Goal: Book appointment/travel/reservation

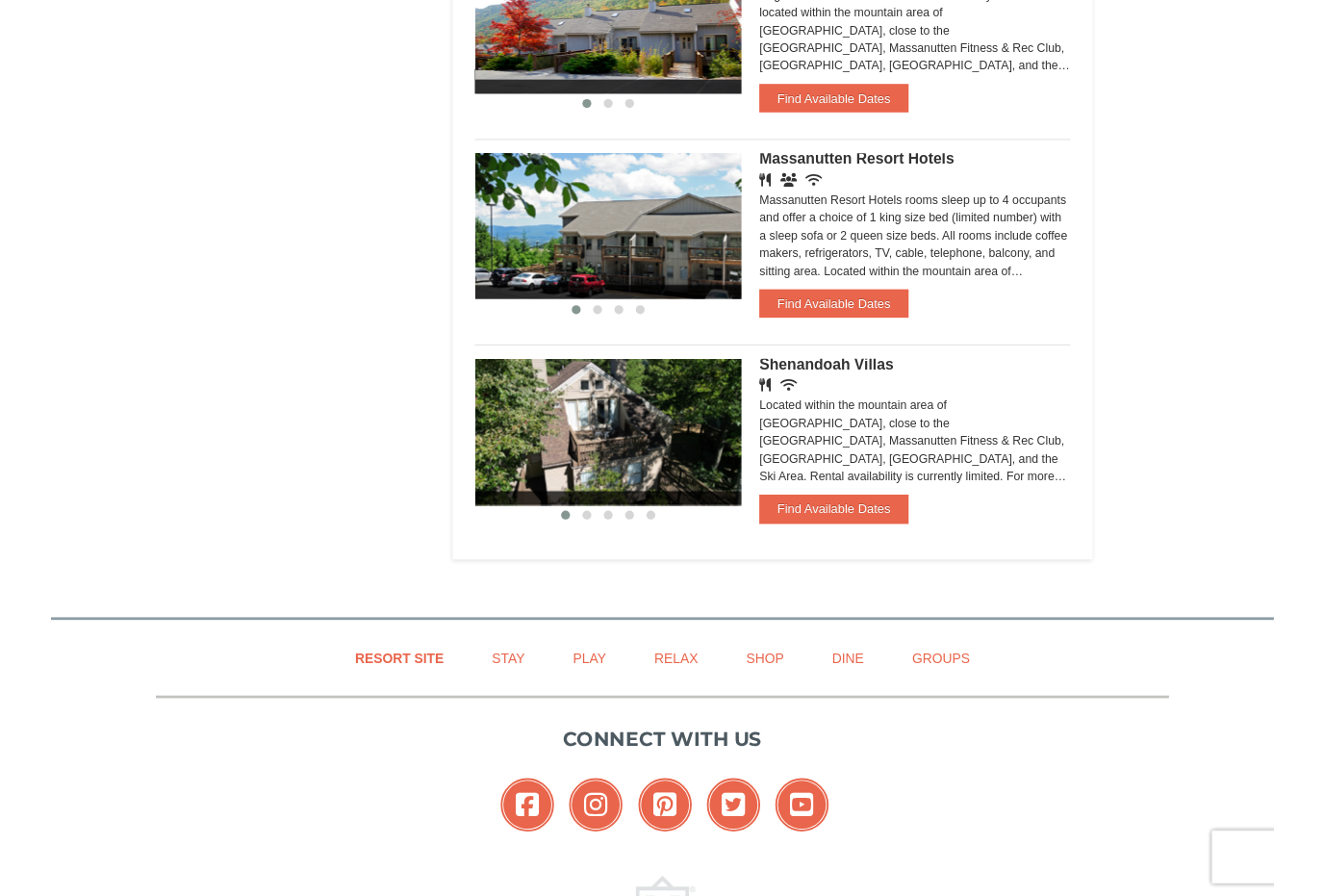
scroll to position [1429, 0]
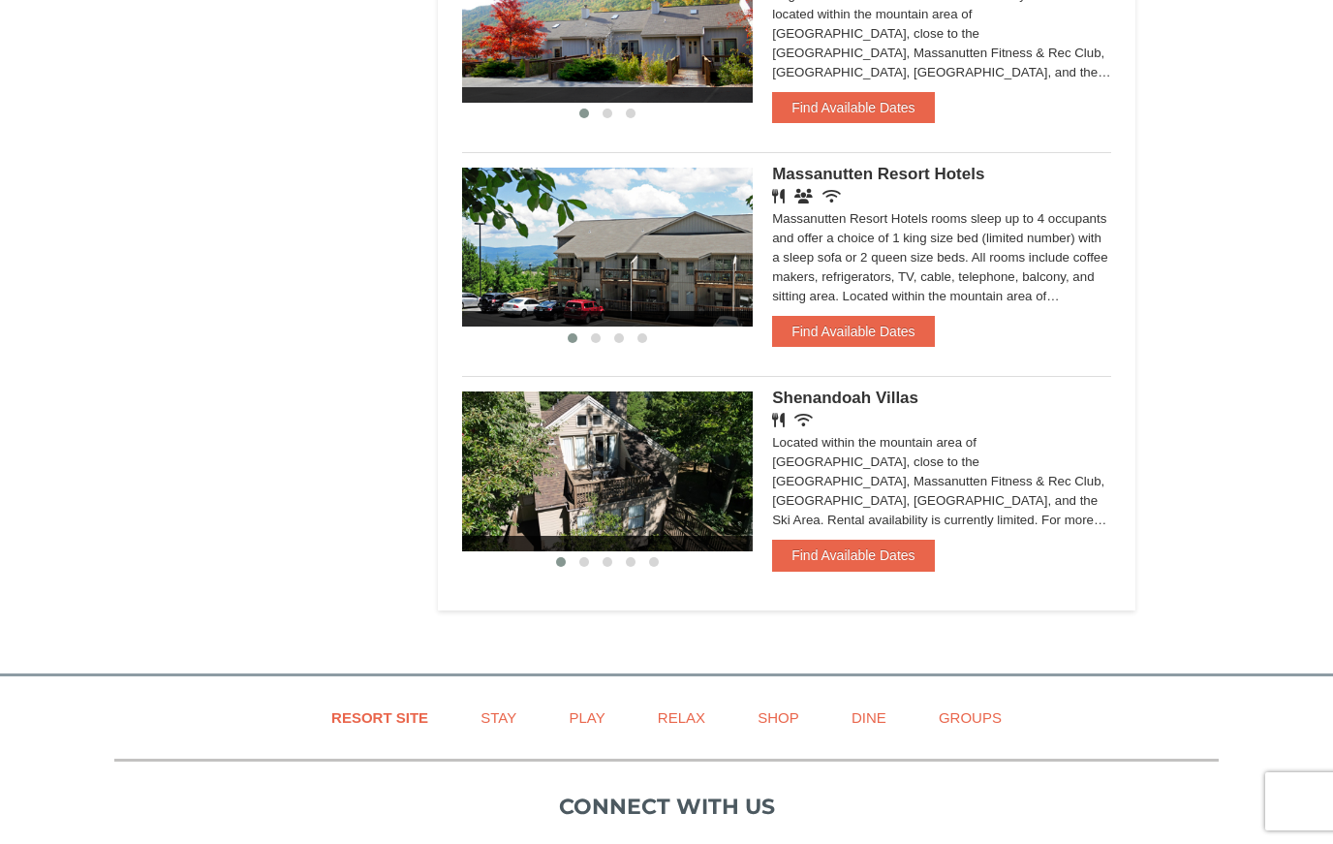
click at [890, 564] on button "Find Available Dates" at bounding box center [853, 554] width 162 height 31
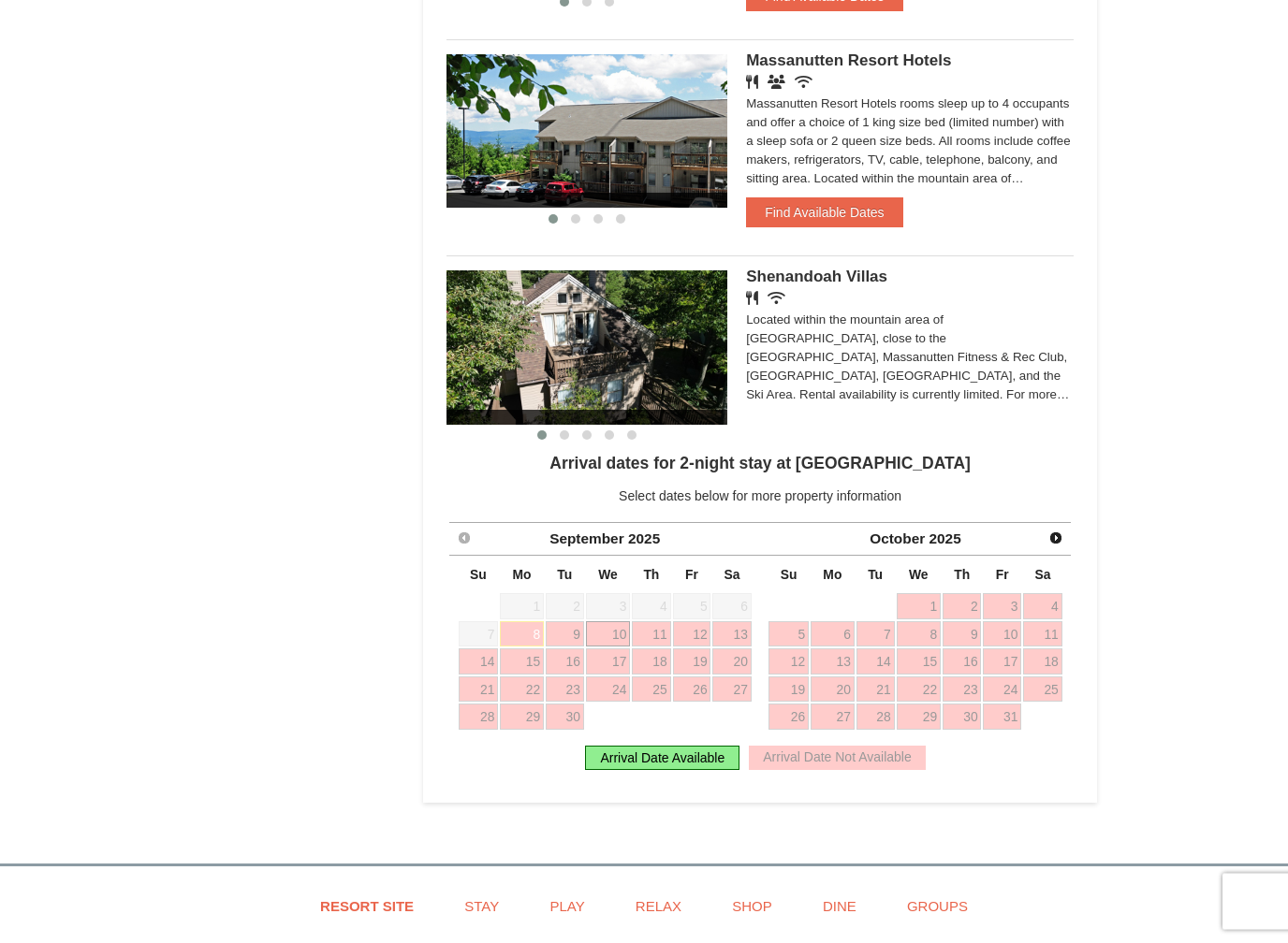
scroll to position [1499, 0]
click at [1056, 543] on span "Next" at bounding box center [1055, 537] width 14 height 14
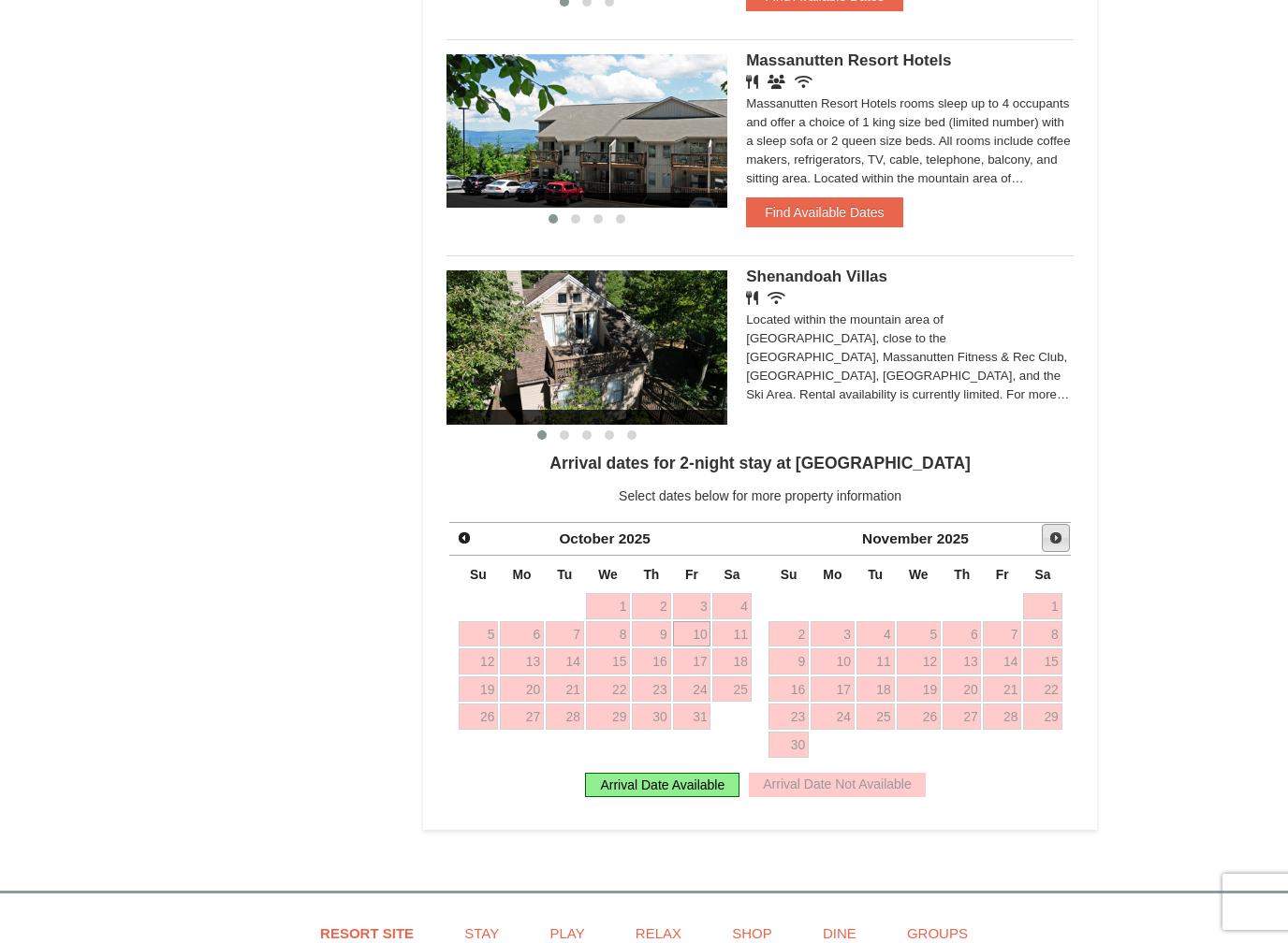
click at [1064, 544] on link "Next" at bounding box center [1055, 537] width 28 height 28
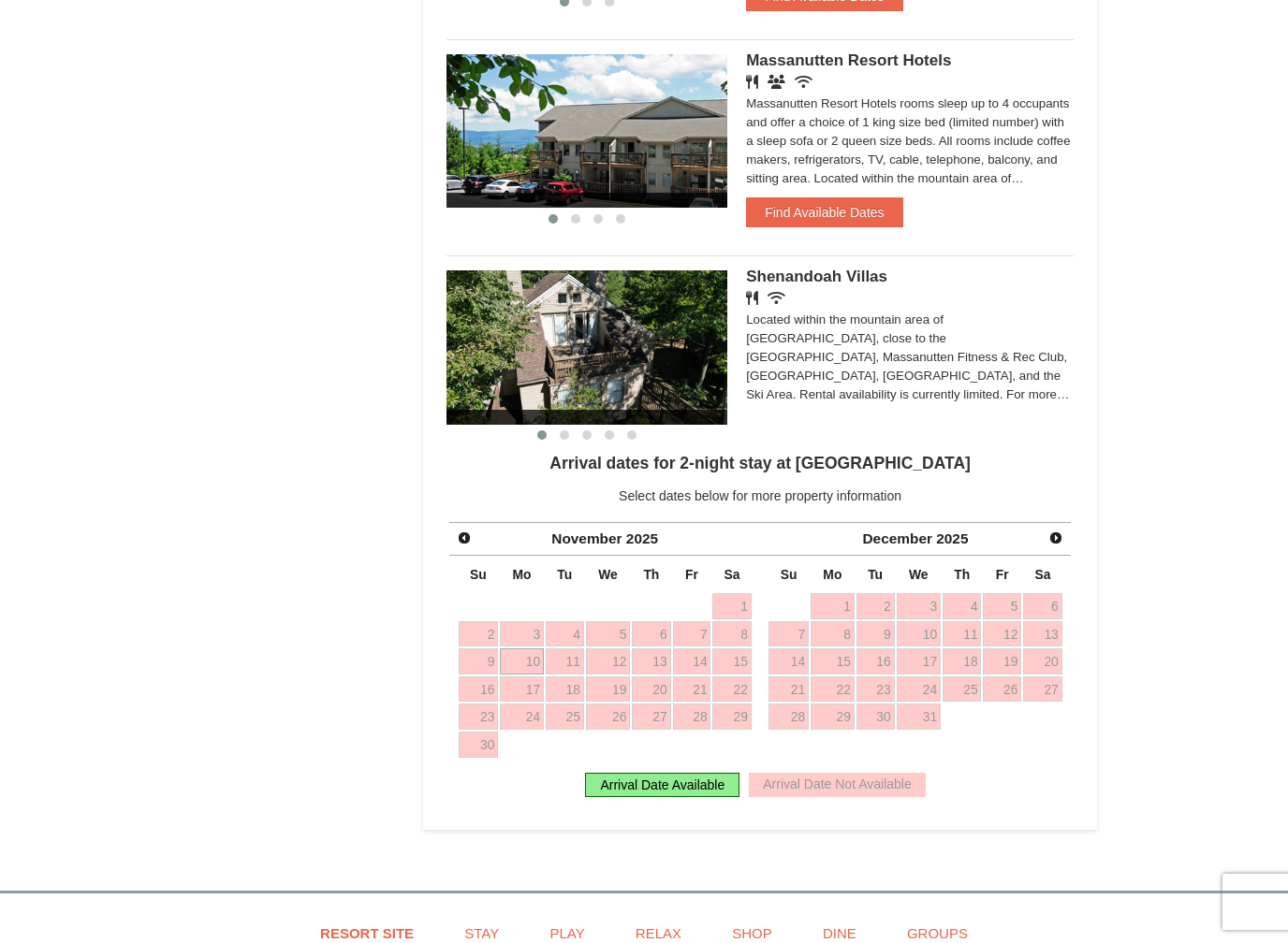
click at [1056, 543] on span "Next" at bounding box center [1055, 537] width 14 height 14
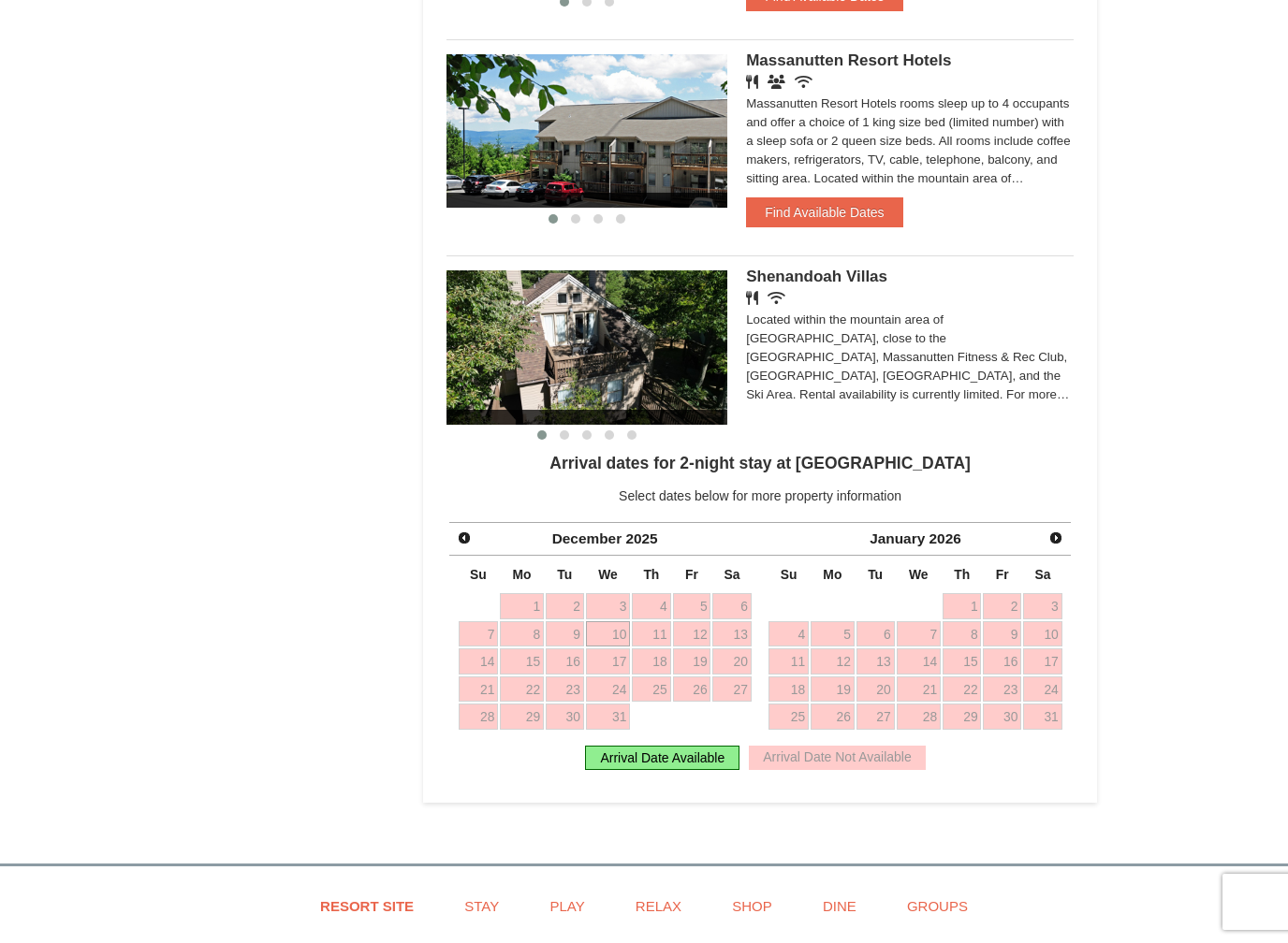
click at [1060, 546] on span "Next" at bounding box center [1055, 537] width 14 height 14
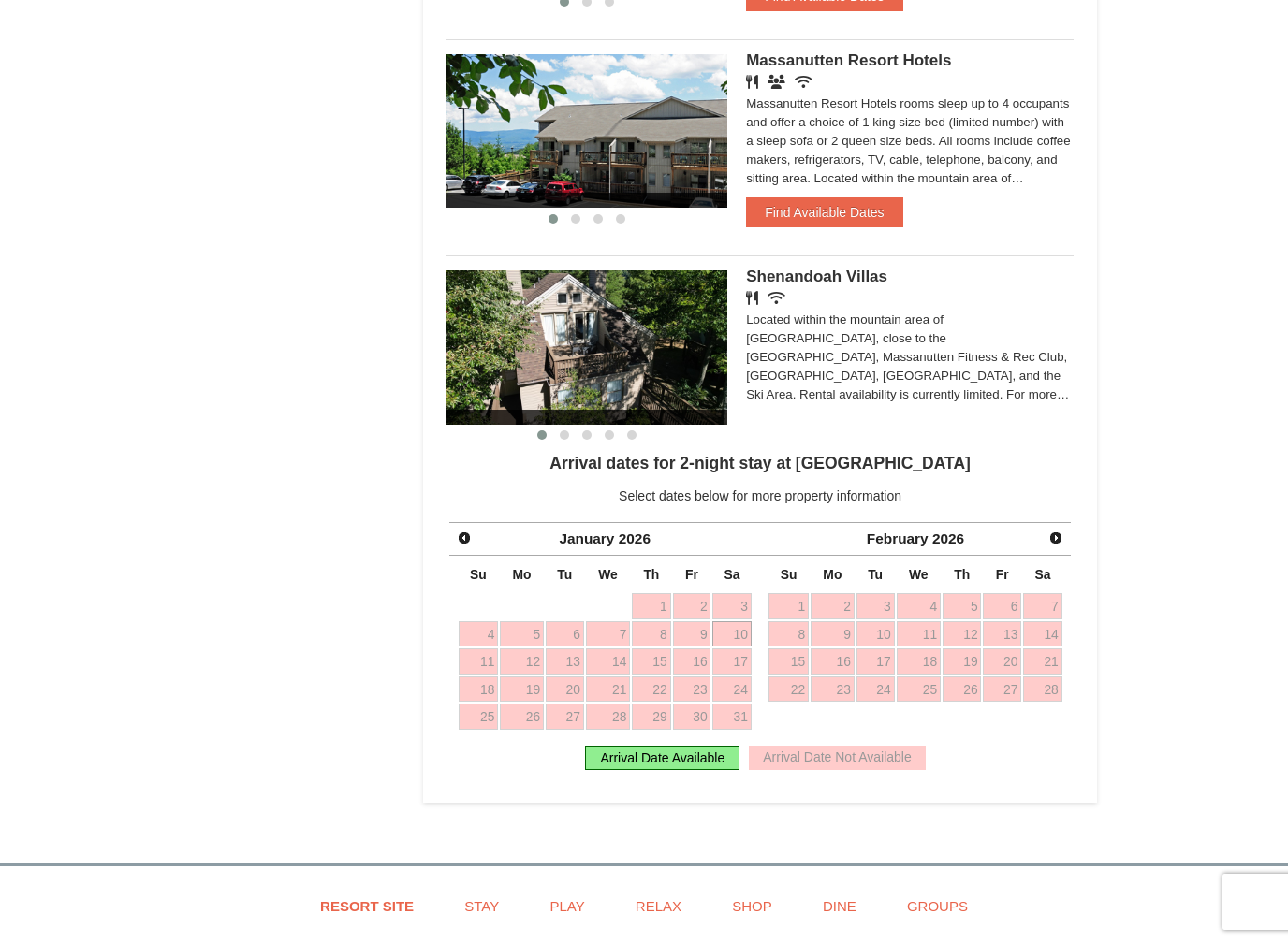
click at [1058, 542] on span "Next" at bounding box center [1055, 537] width 14 height 14
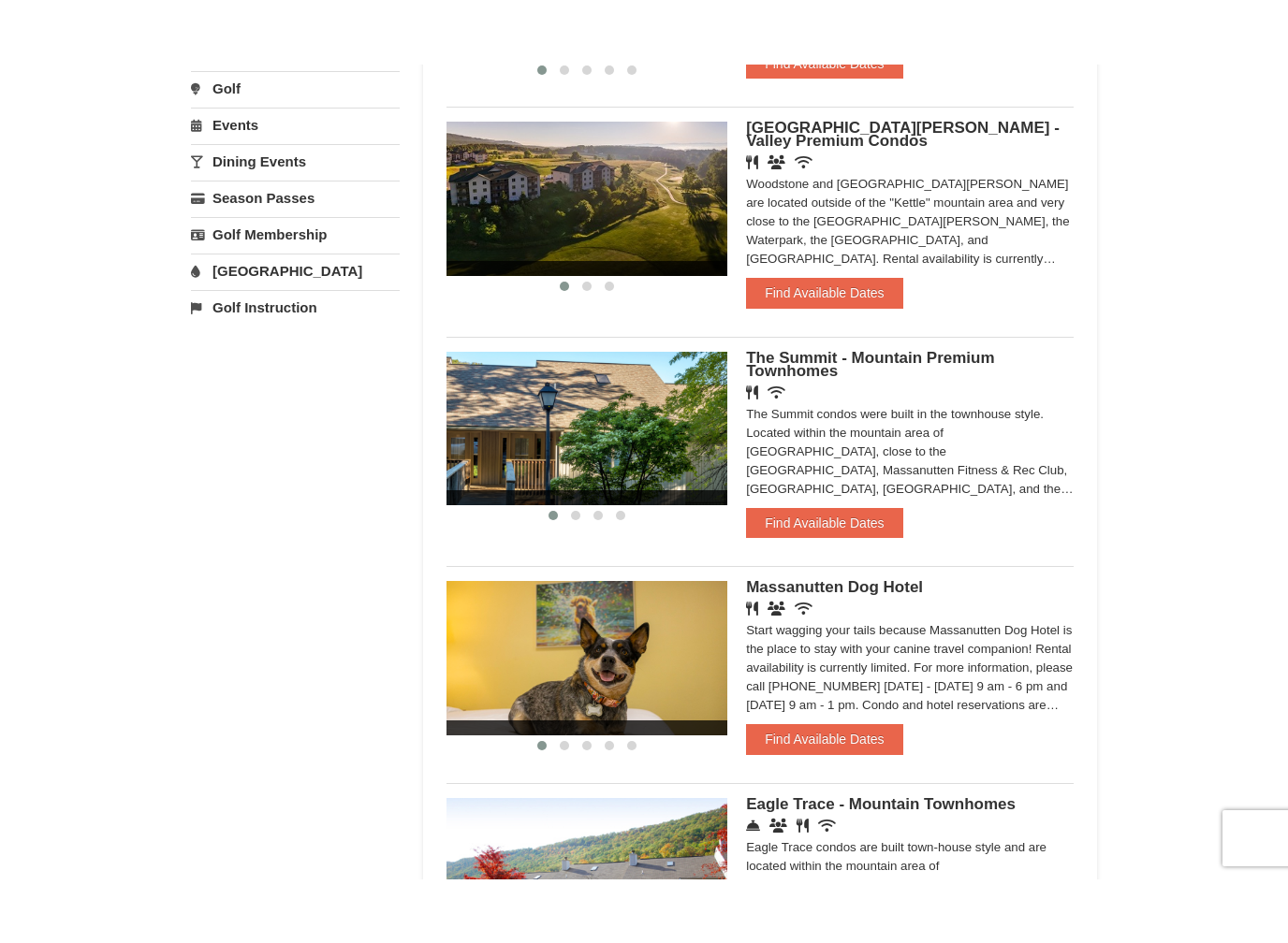
scroll to position [573, 0]
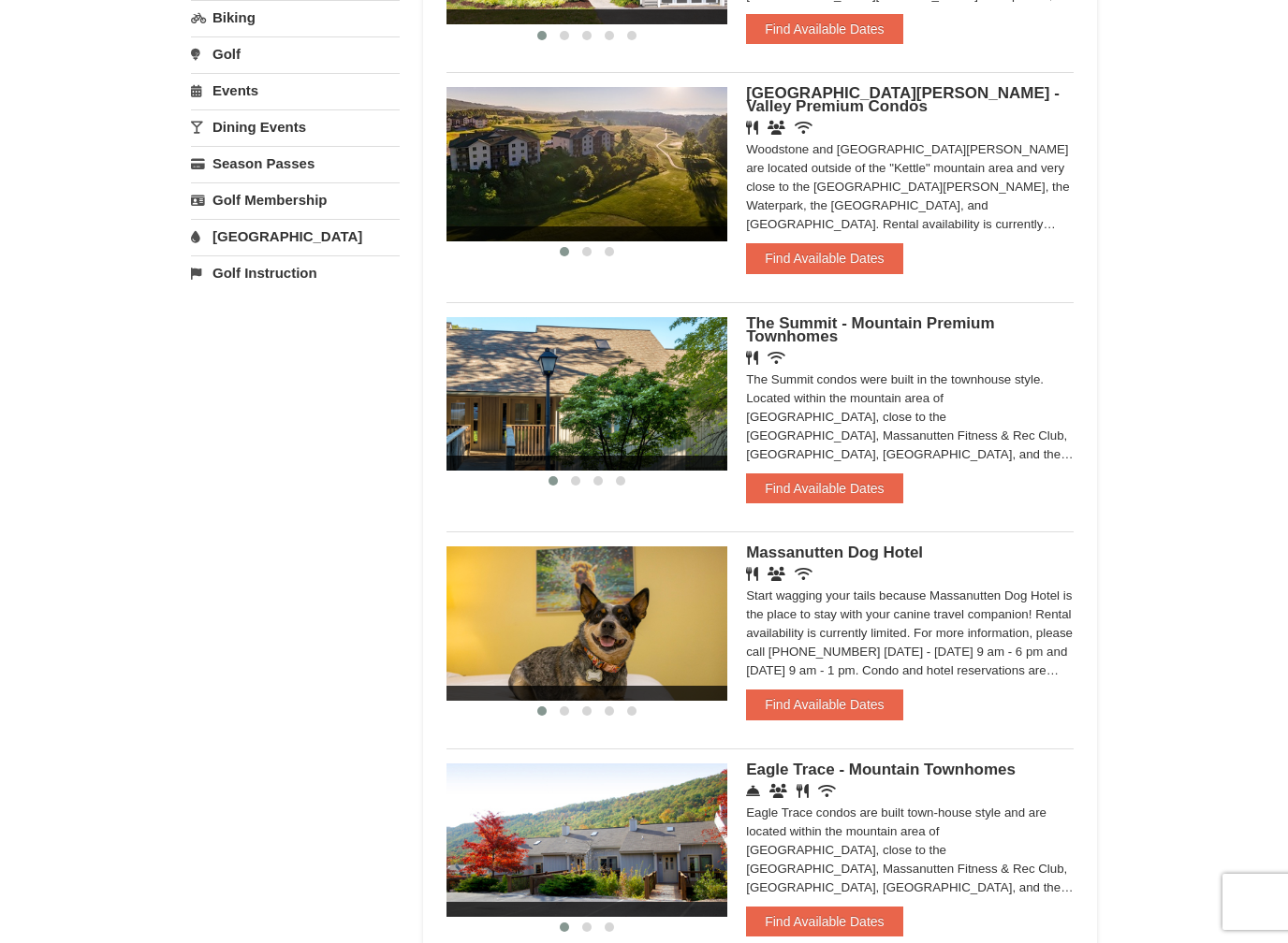
click at [860, 501] on button "Find Available Dates" at bounding box center [824, 488] width 157 height 30
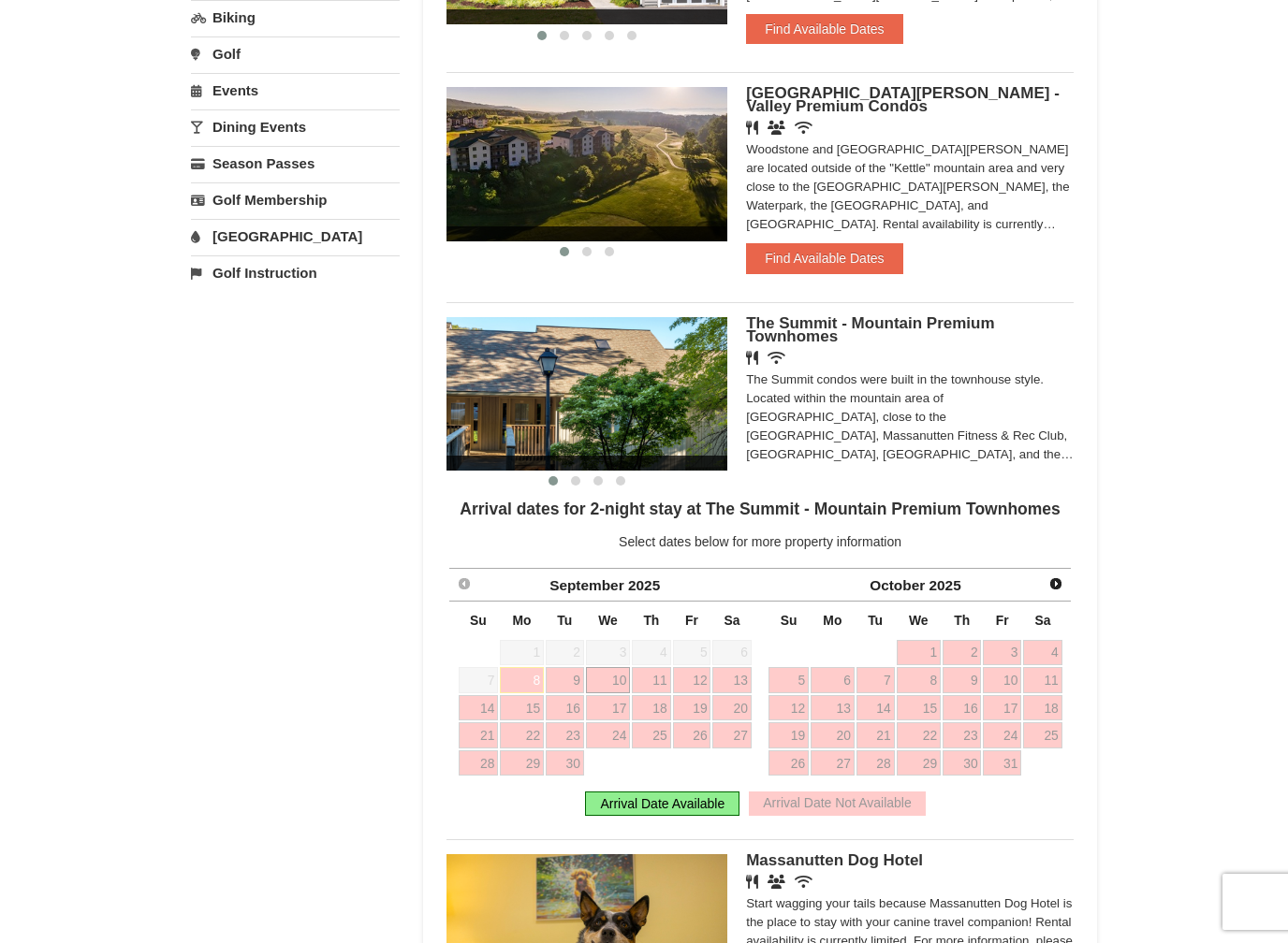
click at [723, 806] on div "Arrival Date Available" at bounding box center [662, 803] width 155 height 24
click at [1064, 579] on link "Next" at bounding box center [1055, 584] width 26 height 26
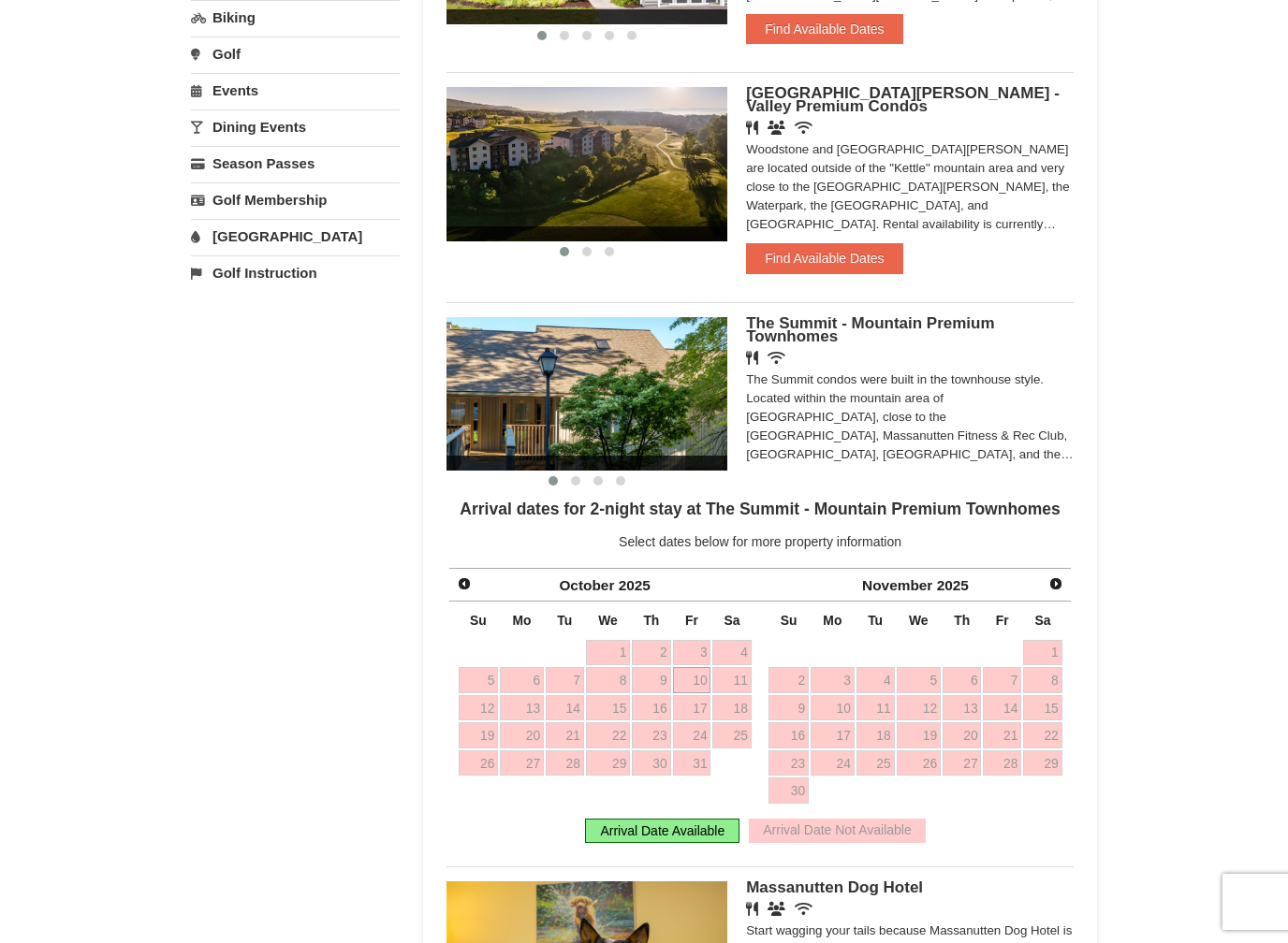
click at [1063, 585] on span "Next" at bounding box center [1055, 584] width 14 height 14
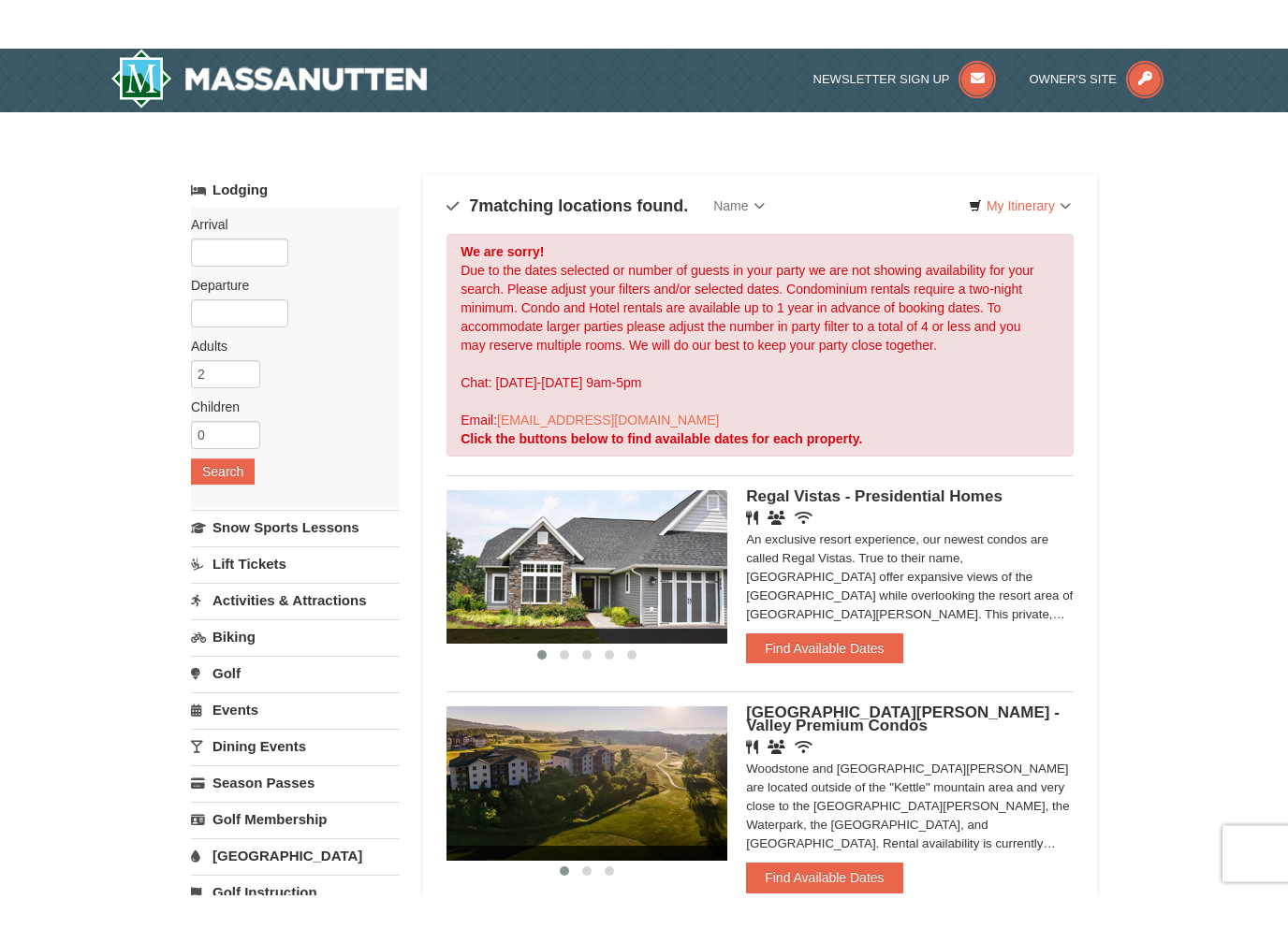
scroll to position [2, 0]
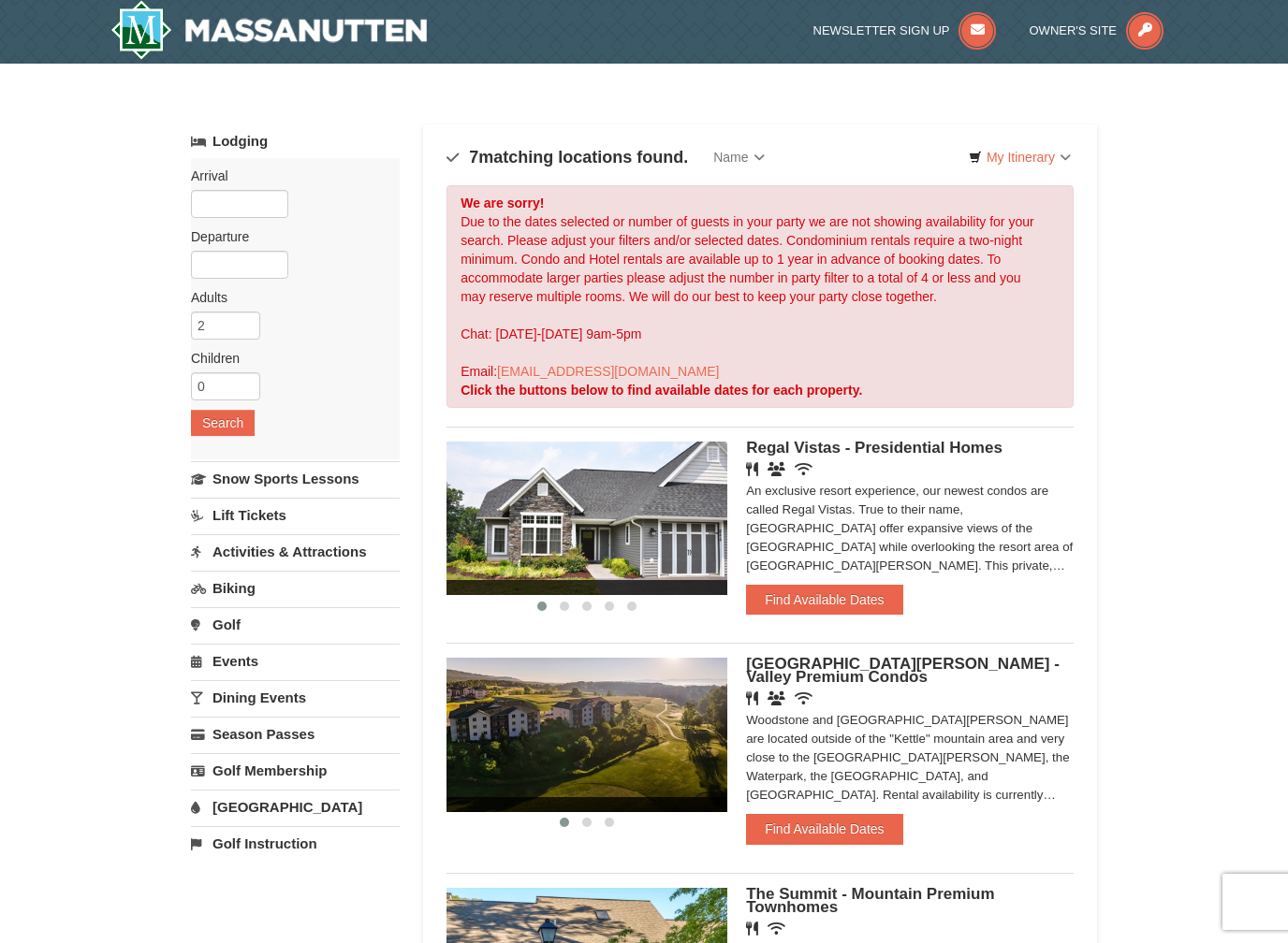
click at [870, 594] on button "Find Available Dates" at bounding box center [824, 599] width 157 height 30
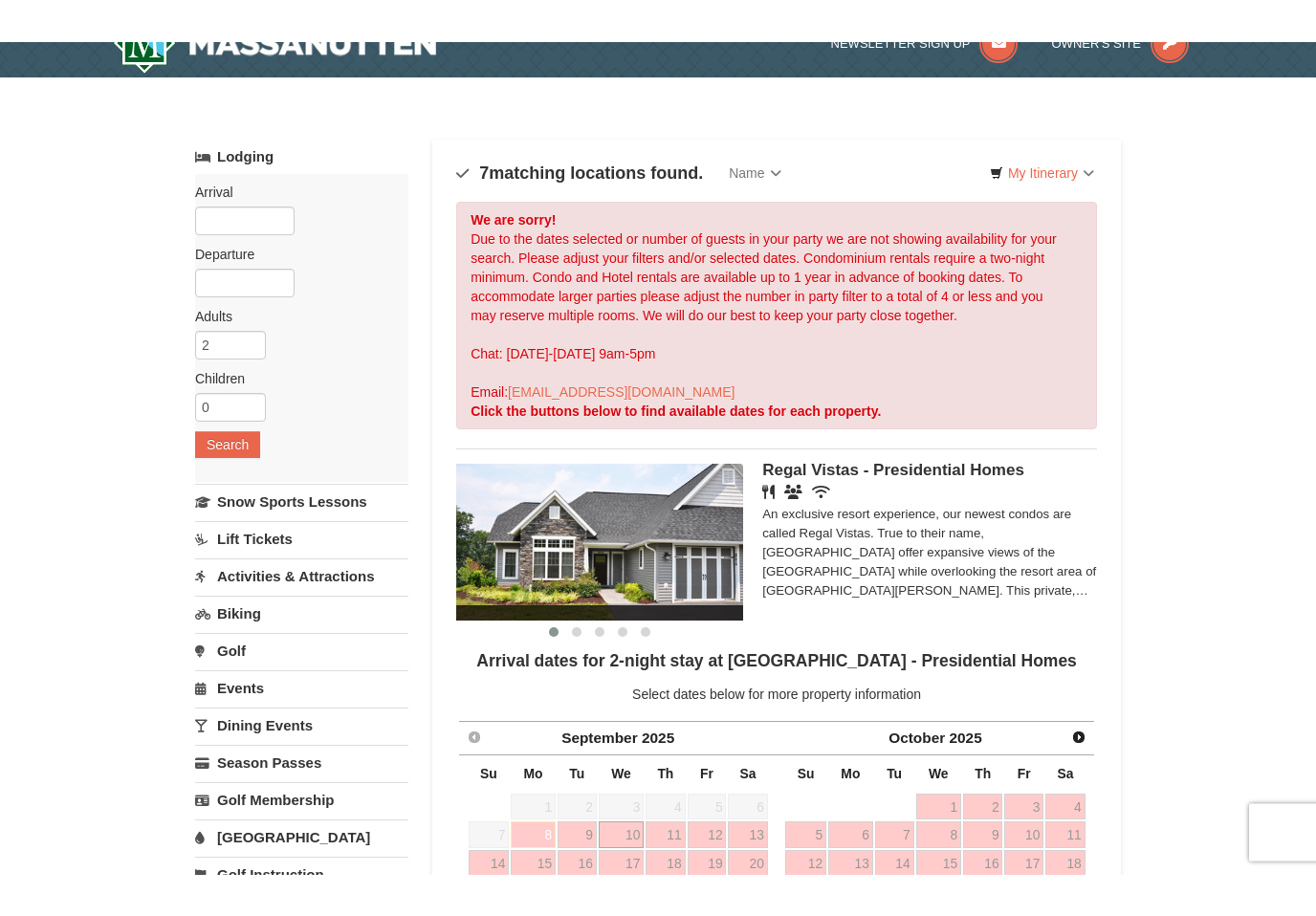
scroll to position [0, 0]
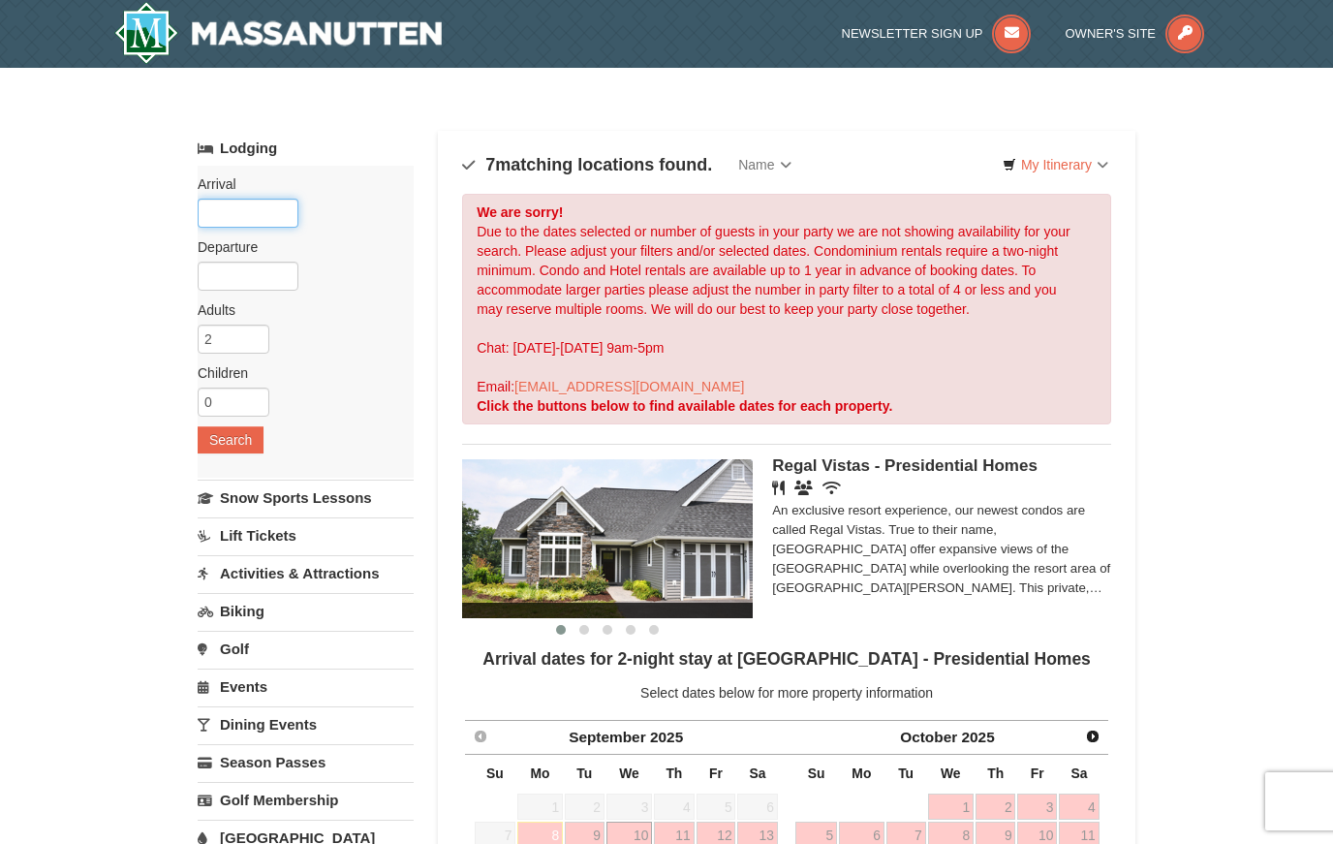
click at [274, 204] on input "text" at bounding box center [248, 213] width 101 height 29
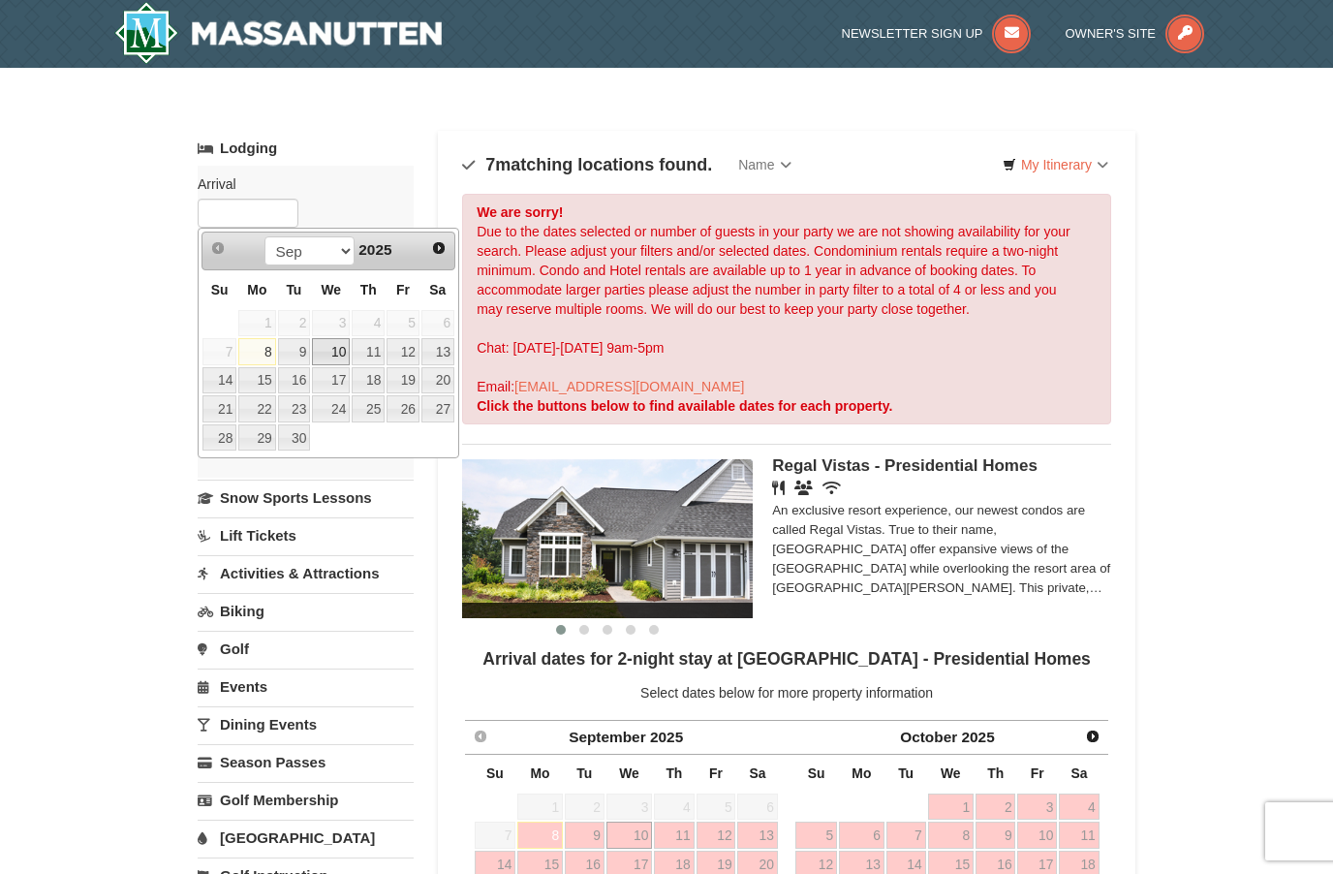
click at [340, 349] on link "10" at bounding box center [331, 351] width 38 height 27
type input "09/10/2025"
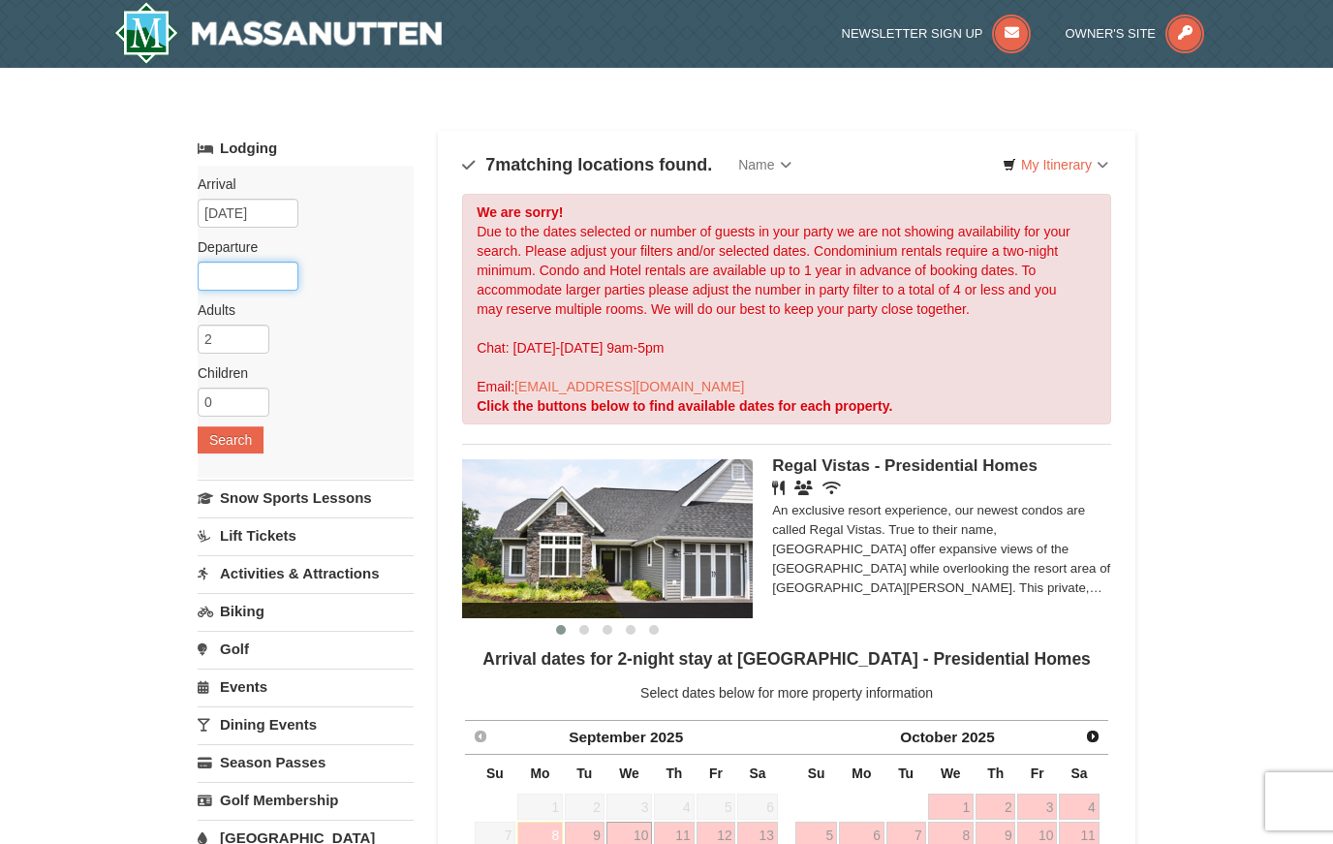
click at [277, 277] on input "text" at bounding box center [248, 275] width 101 height 29
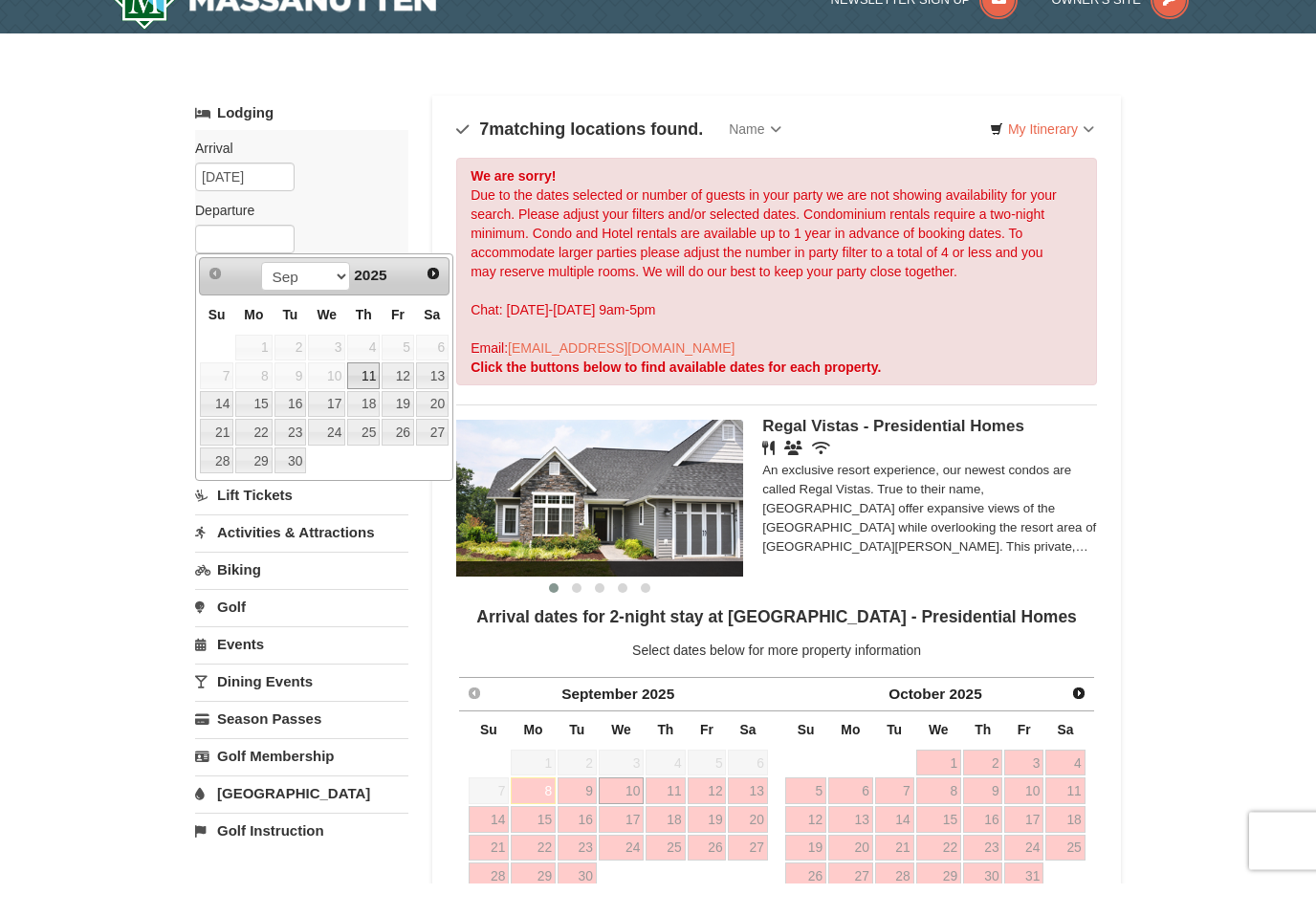
click at [409, 396] on link "12" at bounding box center [397, 409] width 33 height 27
type input "09/12/2025"
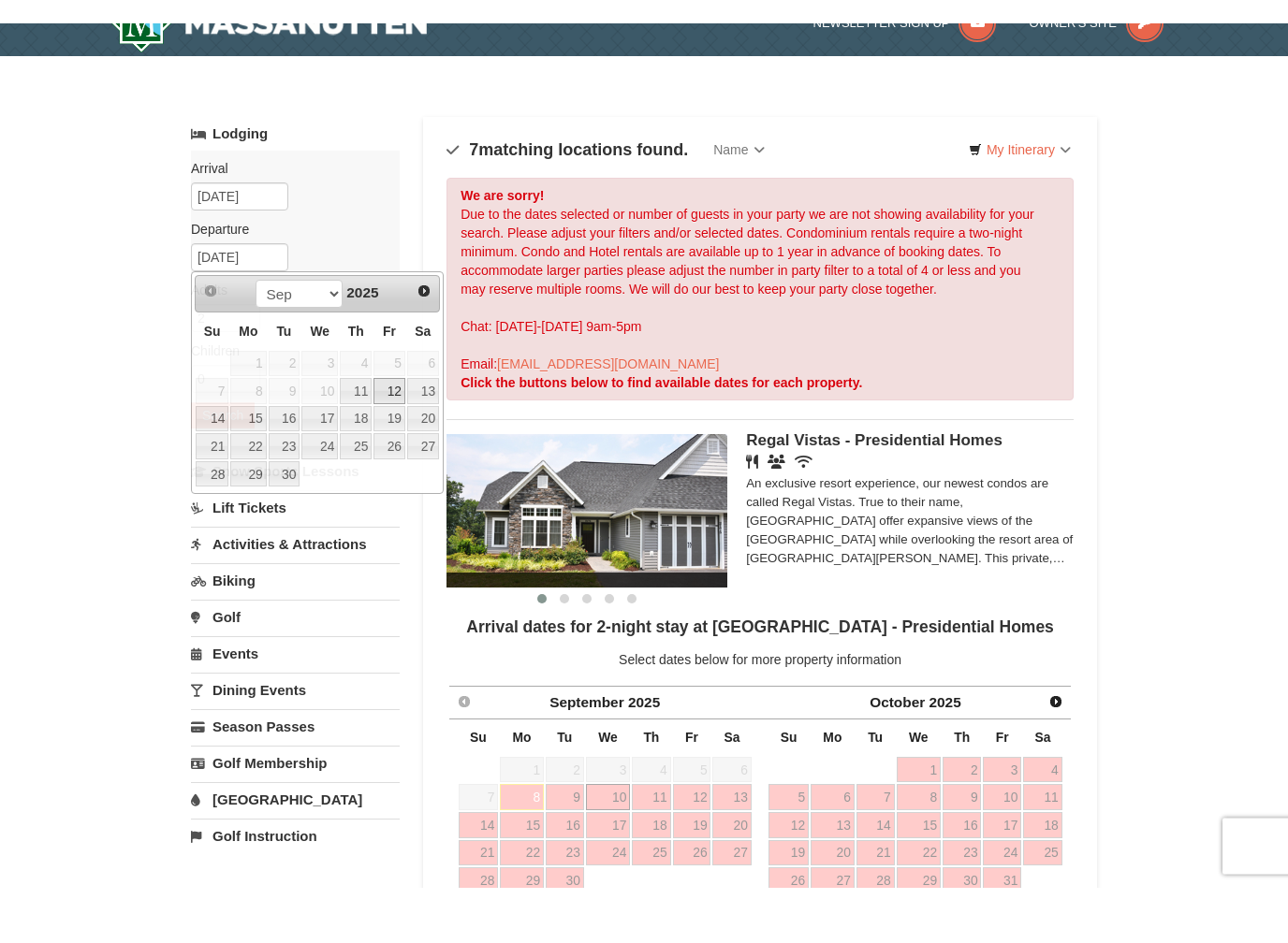
scroll to position [33, 0]
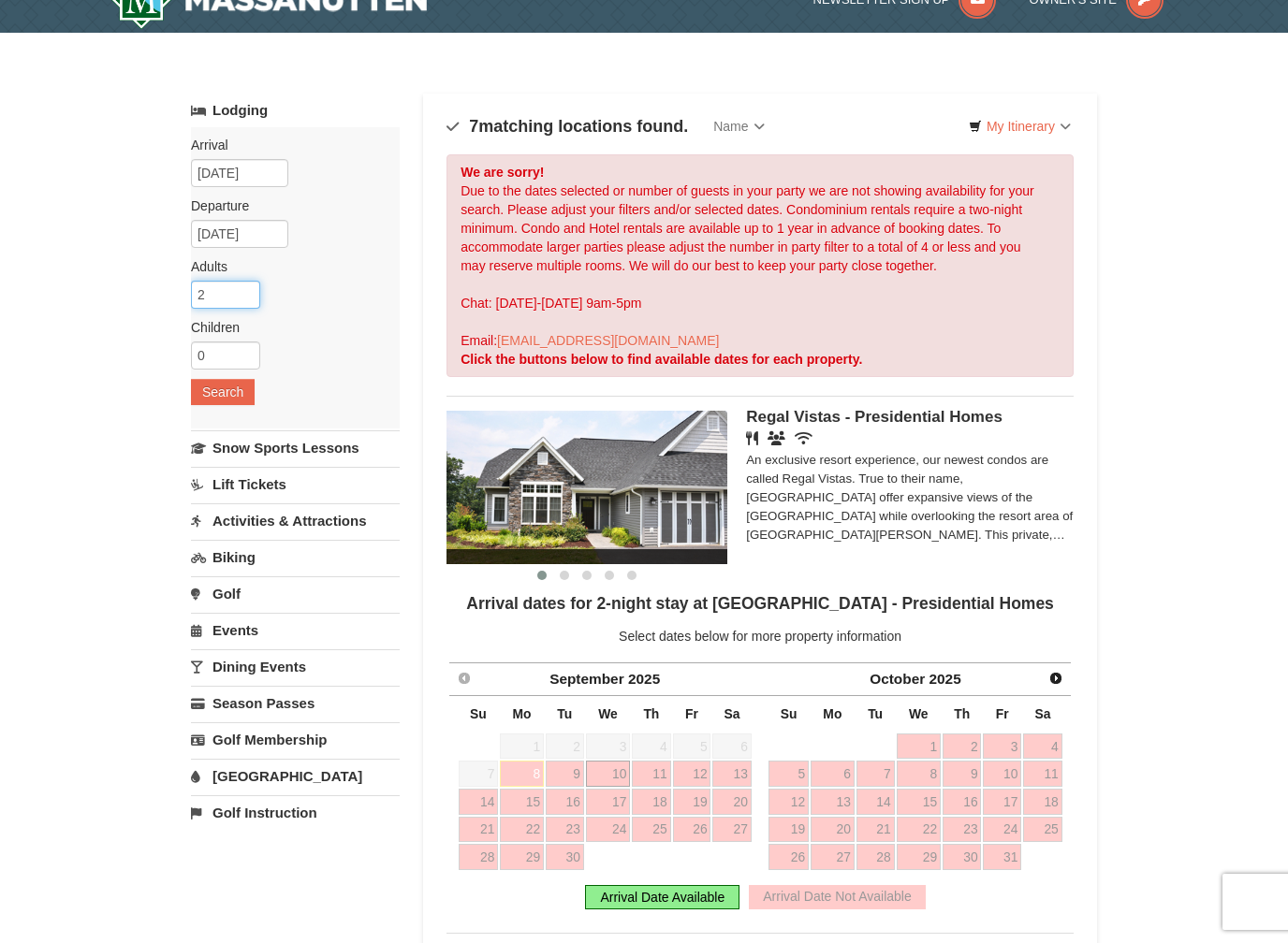
click at [243, 302] on input "2" at bounding box center [226, 295] width 70 height 28
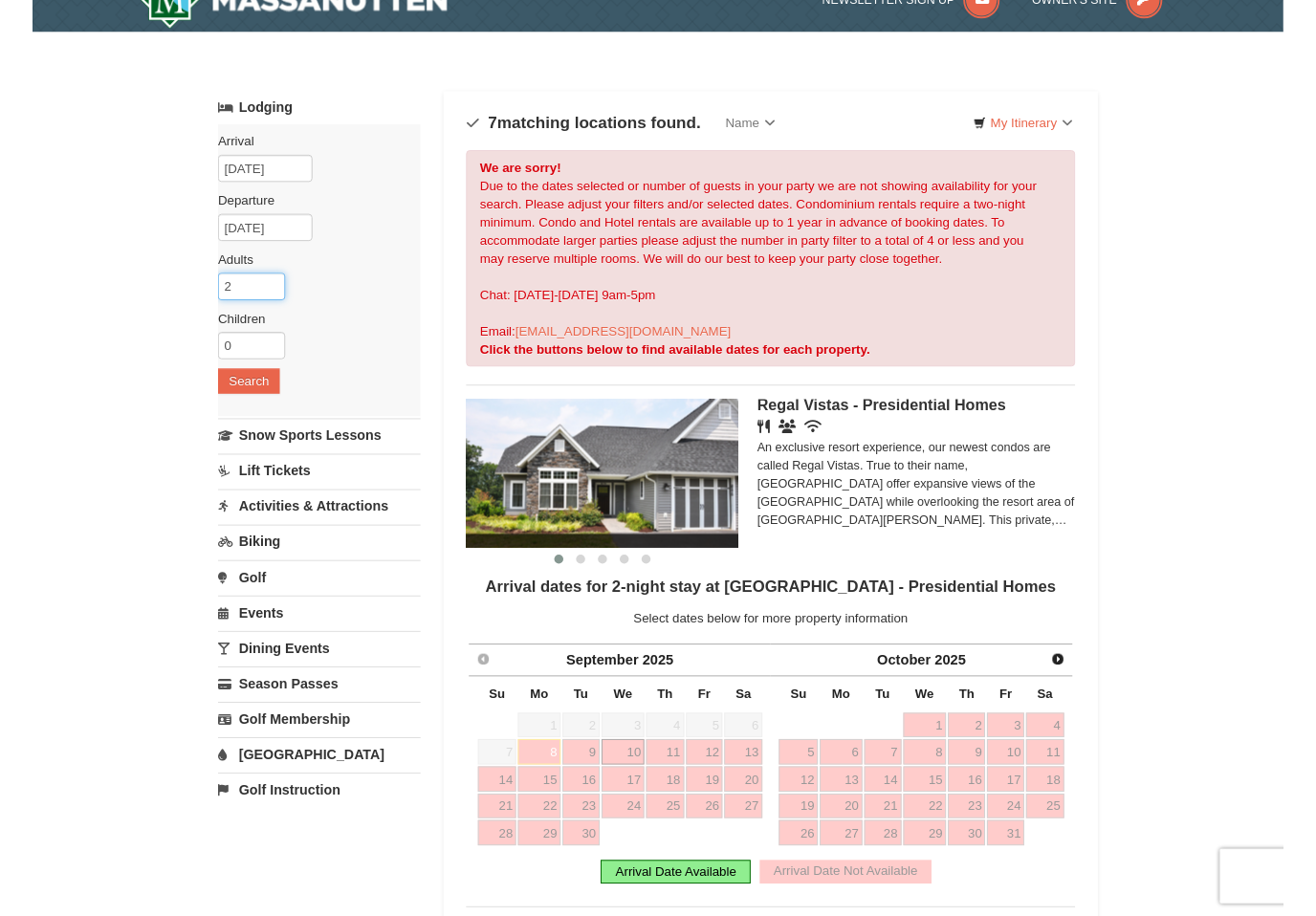
scroll to position [33, 0]
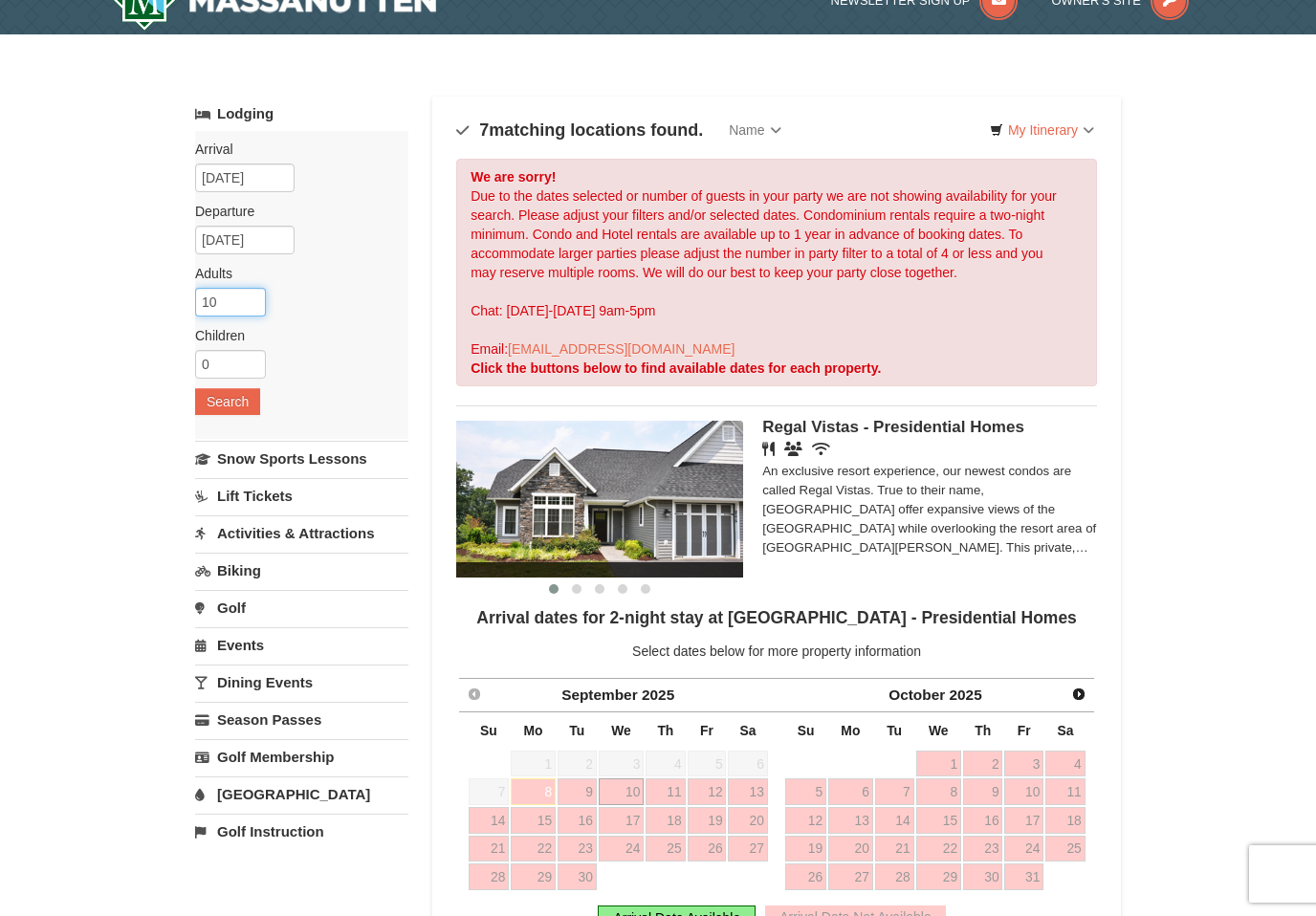
type input "10"
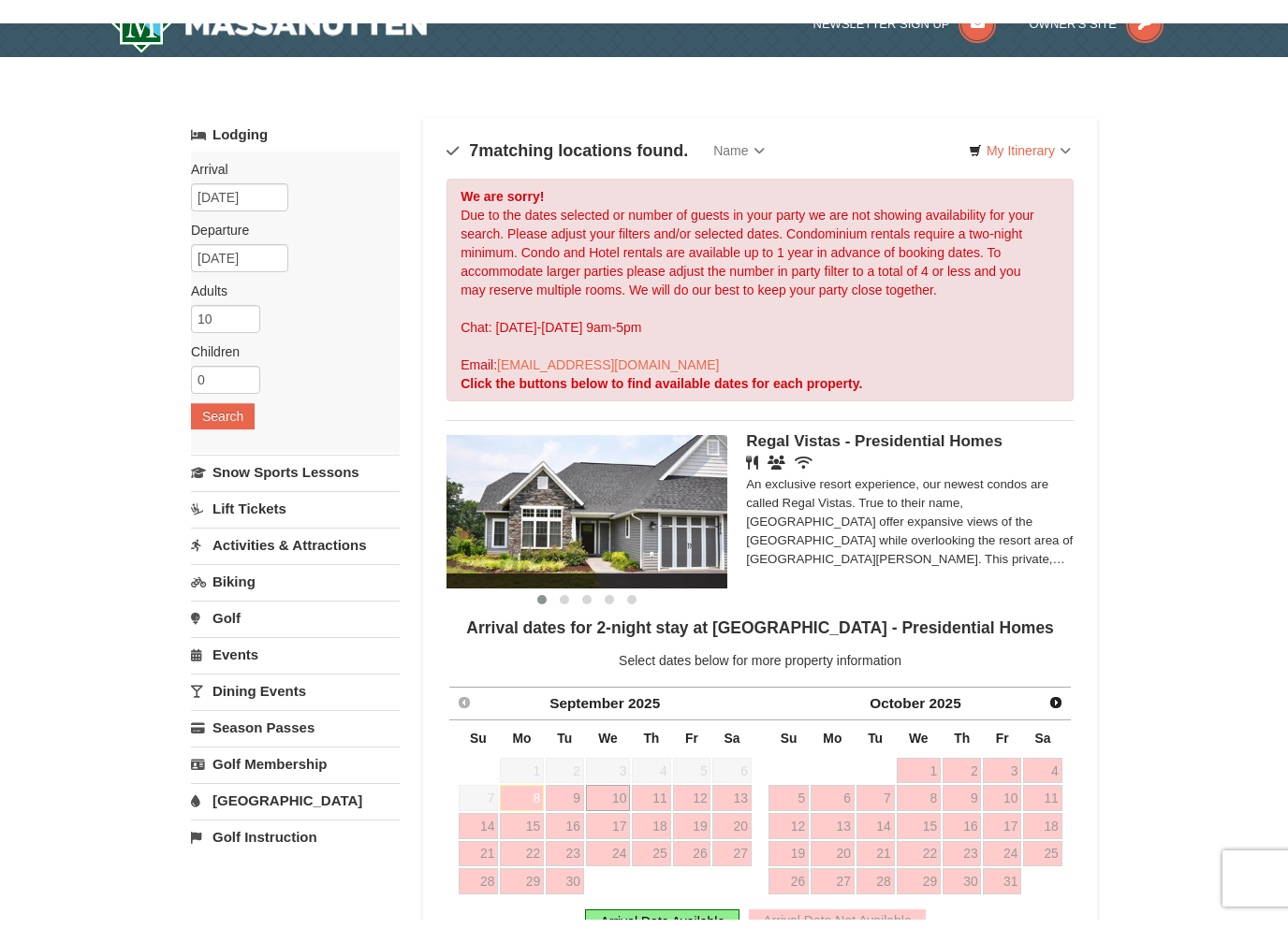
scroll to position [33, 0]
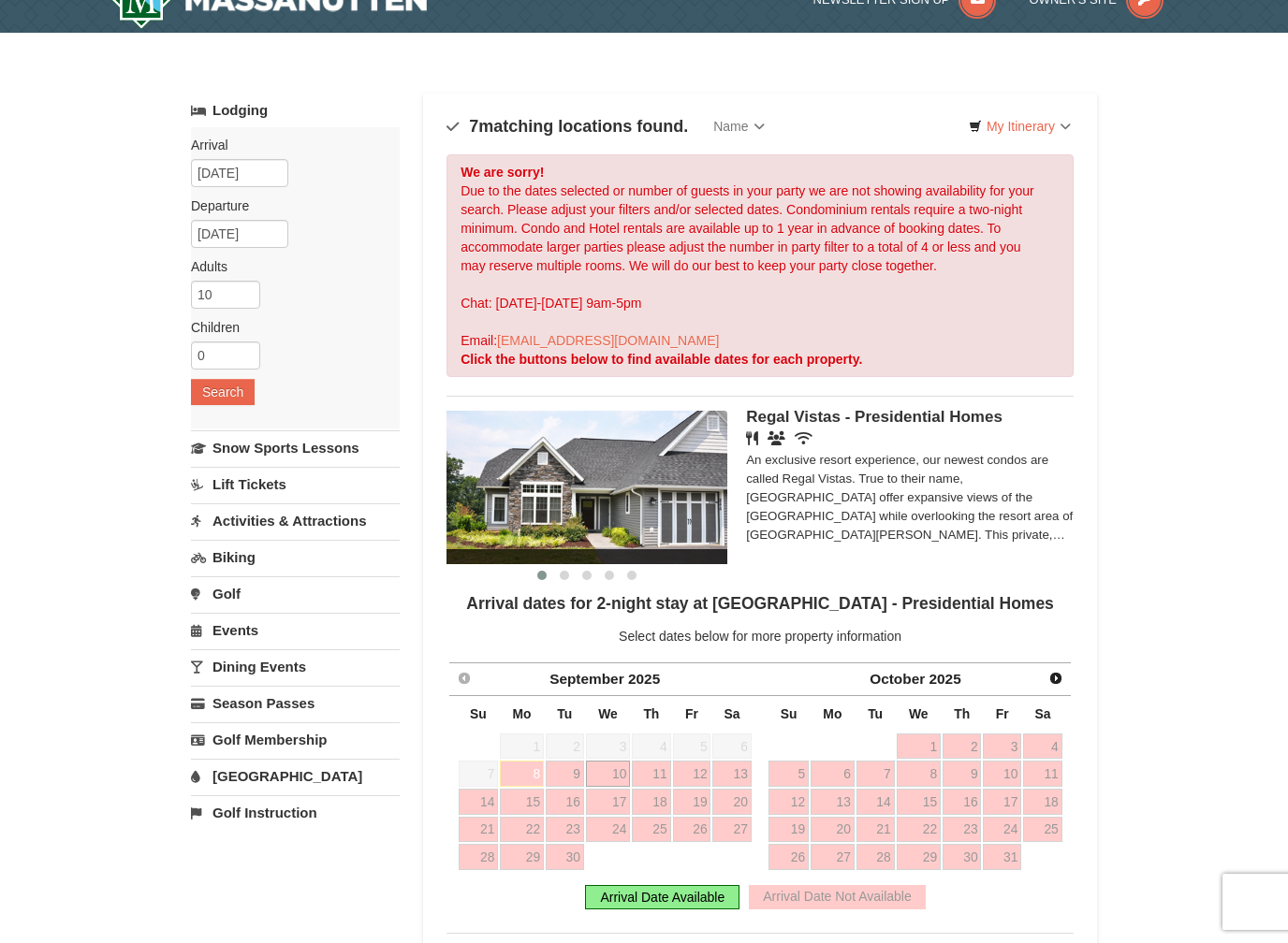
click at [242, 384] on button "Search" at bounding box center [223, 391] width 64 height 26
